Goal: Information Seeking & Learning: Learn about a topic

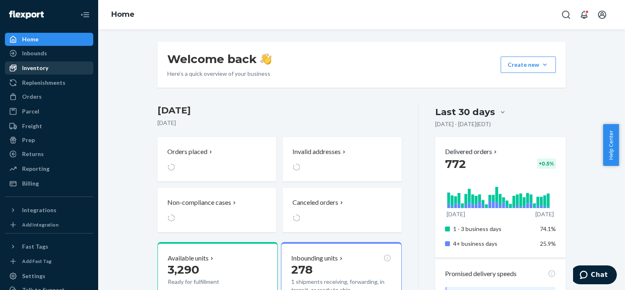
click at [59, 61] on link "Inventory" at bounding box center [49, 67] width 88 height 13
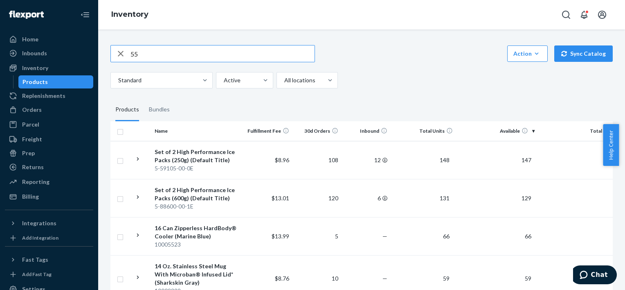
type input "55"
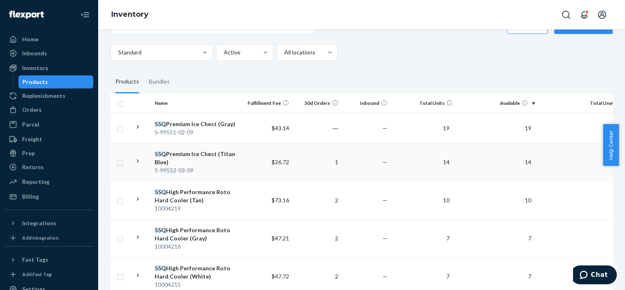
scroll to position [41, 0]
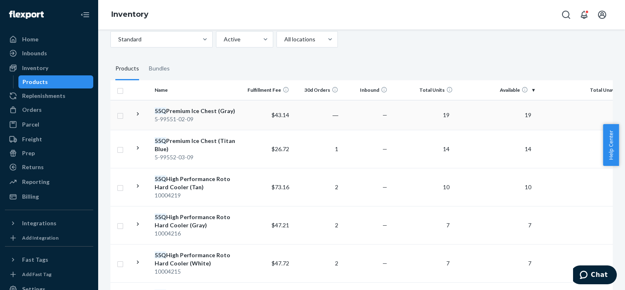
click at [252, 112] on td "$43.14" at bounding box center [267, 115] width 49 height 30
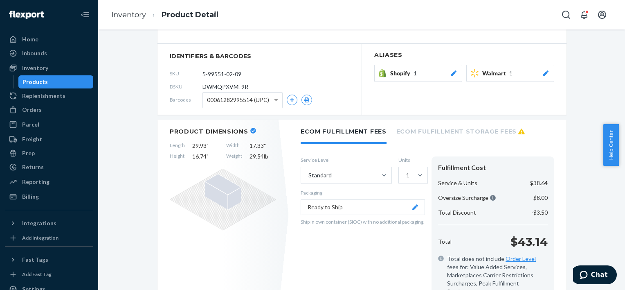
scroll to position [41, 0]
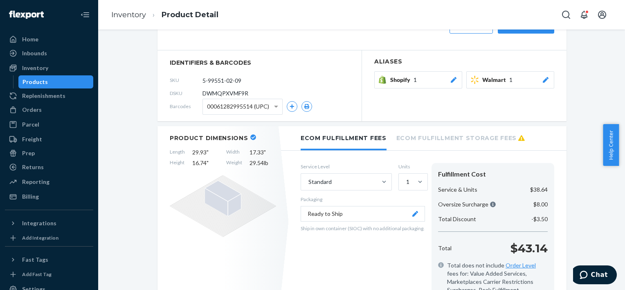
click at [407, 137] on li "Ecom Fulfillment Storage Fees" at bounding box center [460, 137] width 128 height 22
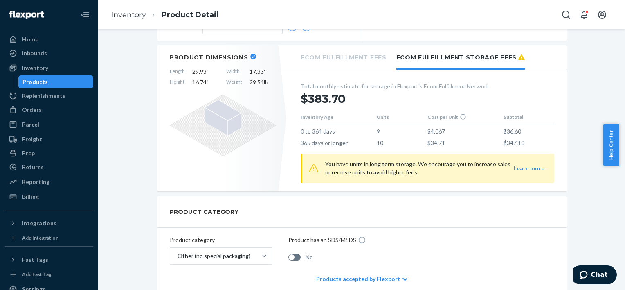
scroll to position [123, 0]
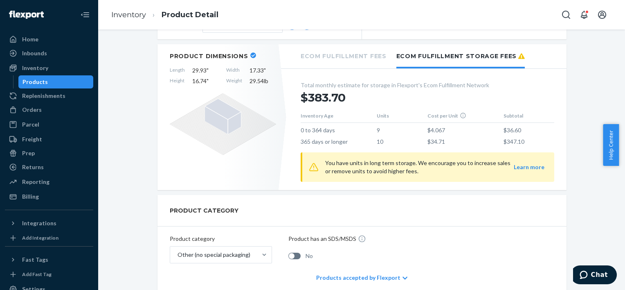
click at [440, 139] on td "$34.71" at bounding box center [465, 139] width 76 height 11
drag, startPoint x: 452, startPoint y: 138, endPoint x: 463, endPoint y: 140, distance: 10.4
click at [452, 138] on td "$34.71" at bounding box center [465, 139] width 76 height 11
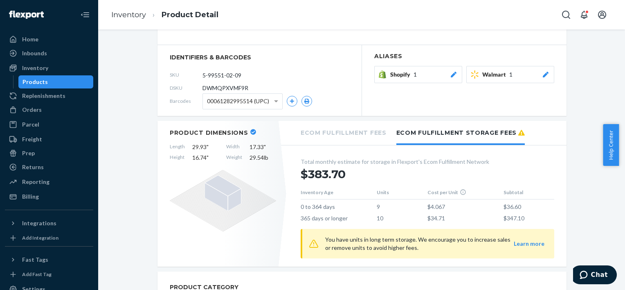
scroll to position [0, 0]
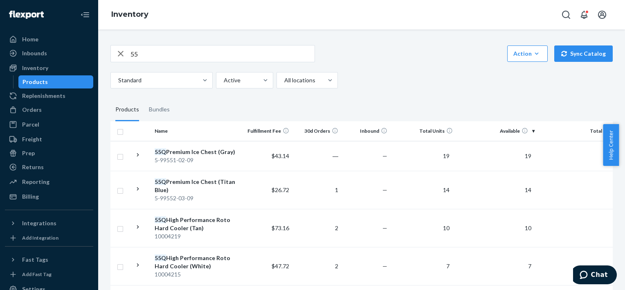
click at [202, 45] on div "55" at bounding box center [212, 53] width 204 height 17
drag, startPoint x: 202, startPoint y: 45, endPoint x: 201, endPoint y: 49, distance: 5.1
click at [201, 49] on input "55" at bounding box center [222, 53] width 184 height 16
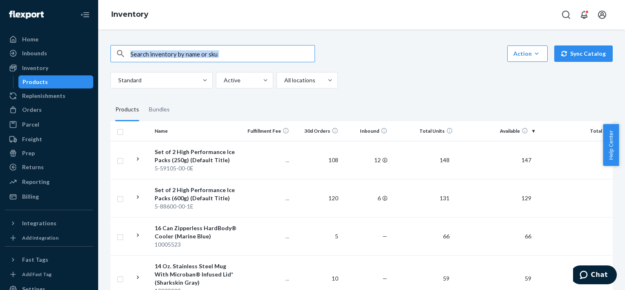
click at [200, 50] on input "text" at bounding box center [222, 53] width 184 height 16
type input "oz"
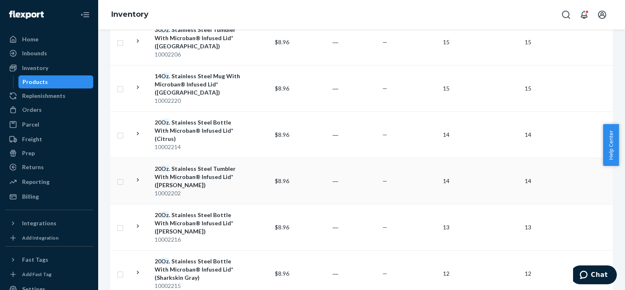
scroll to position [573, 0]
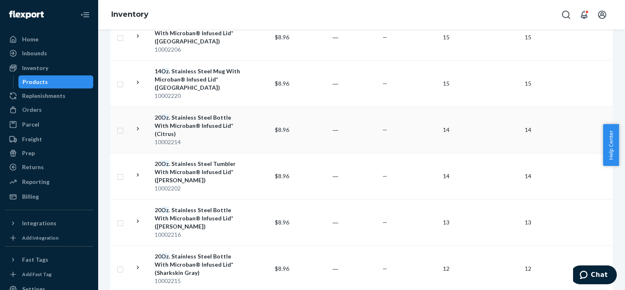
click at [212, 113] on div "20 Oz . Stainless Steel Bottle With Microban® Infused Lid* (Citrus)" at bounding box center [197, 125] width 85 height 25
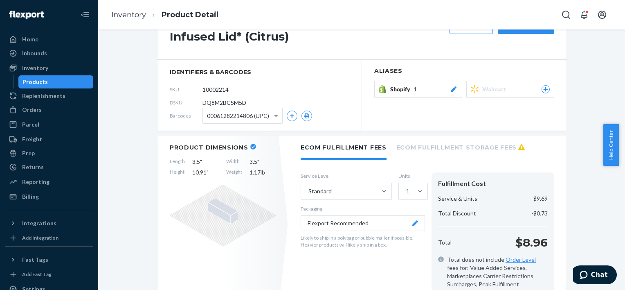
click at [446, 140] on li "Ecom Fulfillment Storage Fees" at bounding box center [460, 146] width 128 height 22
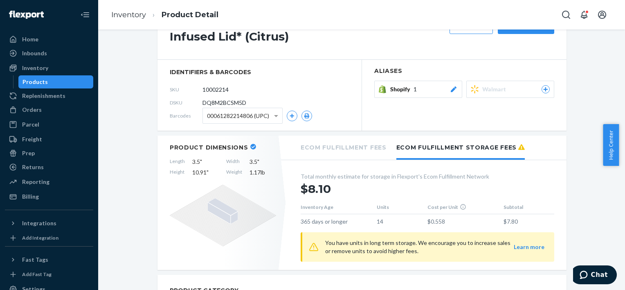
scroll to position [115, 0]
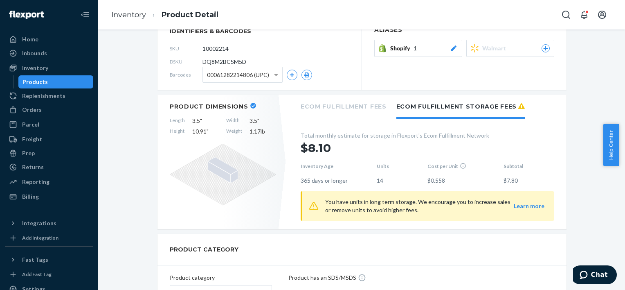
click at [348, 101] on li "Ecom Fulfillment Fees" at bounding box center [344, 105] width 86 height 22
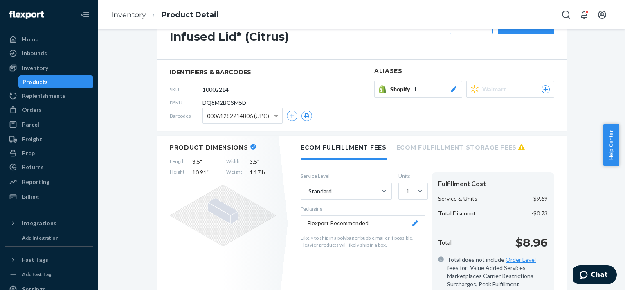
scroll to position [0, 0]
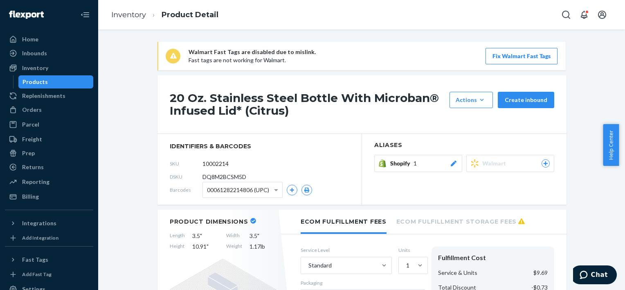
click at [182, 95] on h1 "20 Oz. Stainless Steel Bottle With Microban® Infused Lid* (Citrus)" at bounding box center [308, 104] width 276 height 25
click at [170, 94] on h1 "20 Oz. Stainless Steel Bottle With Microban® Infused Lid* (Citrus)" at bounding box center [308, 104] width 276 height 25
click at [249, 108] on h1 "20 Oz. Stainless Steel Bottle With Microban® Infused Lid* (Citrus)" at bounding box center [308, 104] width 276 height 25
click at [219, 166] on input "10002214" at bounding box center [239, 164] width 64 height 16
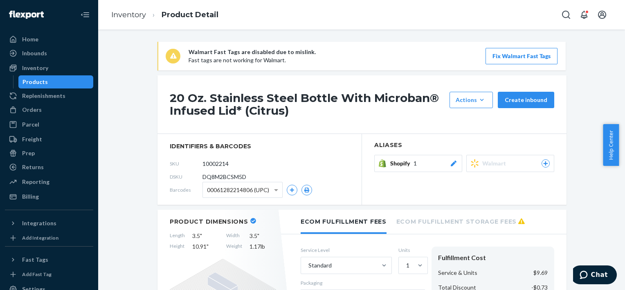
click at [245, 106] on h1 "20 Oz. Stainless Steel Bottle With Microban® Infused Lid* (Citrus)" at bounding box center [308, 104] width 276 height 25
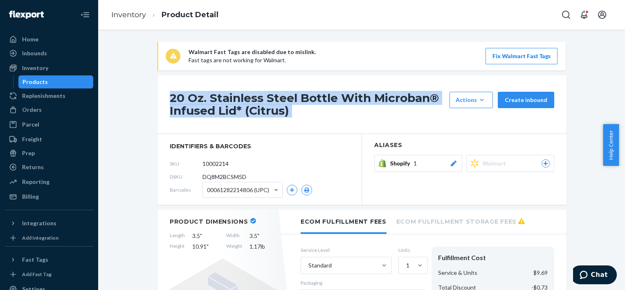
click at [245, 106] on h1 "20 Oz. Stainless Steel Bottle With Microban® Infused Lid* (Citrus)" at bounding box center [308, 104] width 276 height 25
copy div "20 Oz. Stainless Steel Bottle With Microban® Infused Lid* (Citrus)"
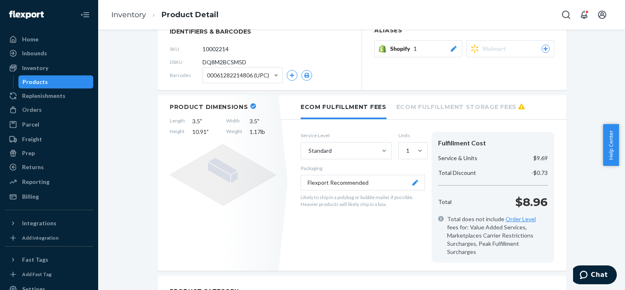
scroll to position [123, 0]
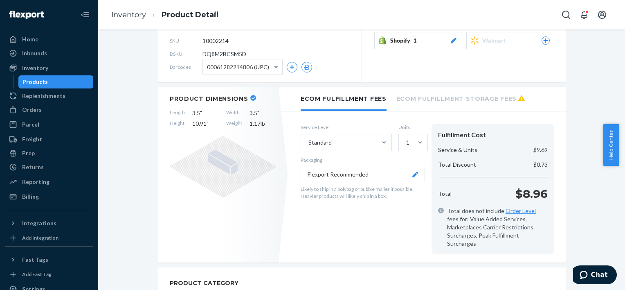
click at [433, 97] on li "Ecom Fulfillment Storage Fees" at bounding box center [460, 98] width 128 height 22
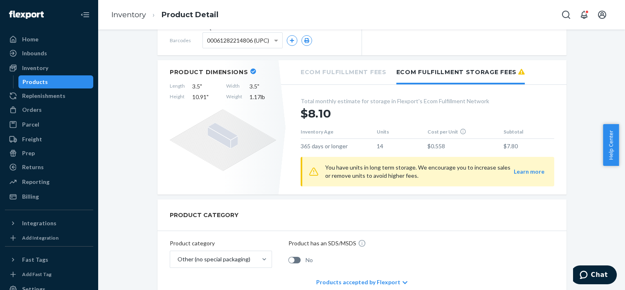
scroll to position [164, 0]
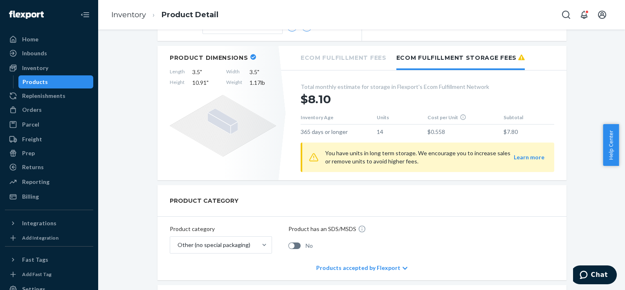
click at [343, 59] on li "Ecom Fulfillment Fees" at bounding box center [344, 57] width 86 height 22
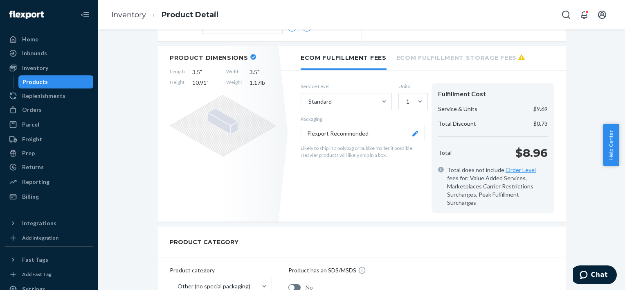
scroll to position [0, 0]
